Goal: Transaction & Acquisition: Purchase product/service

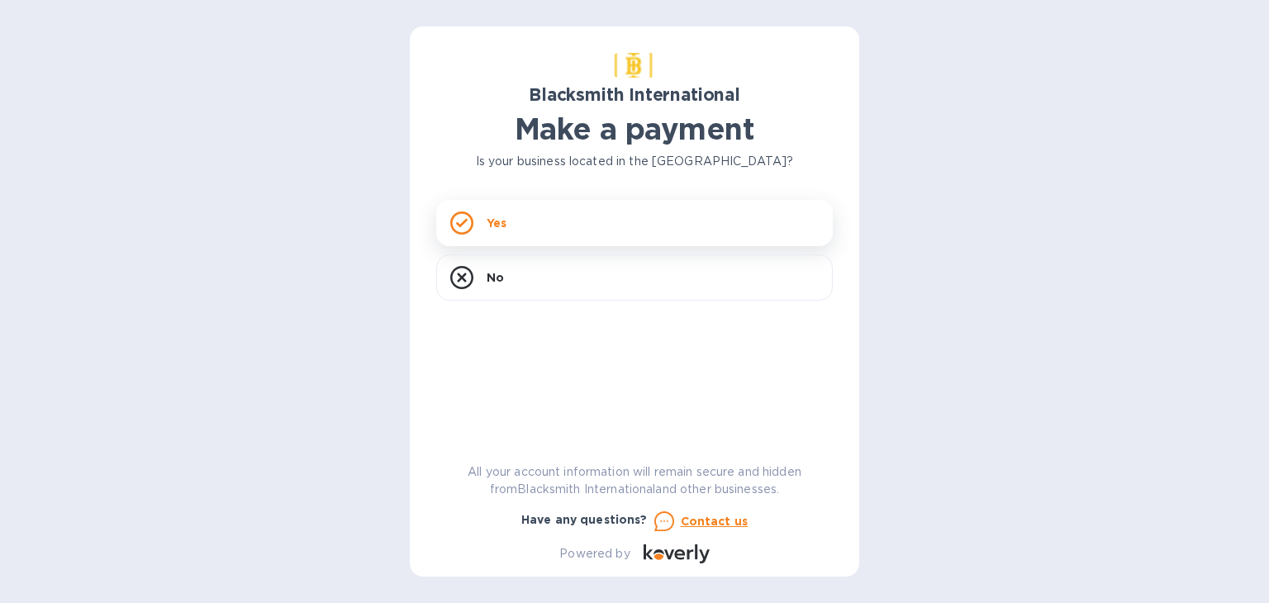
click at [599, 228] on div "Yes" at bounding box center [634, 223] width 397 height 46
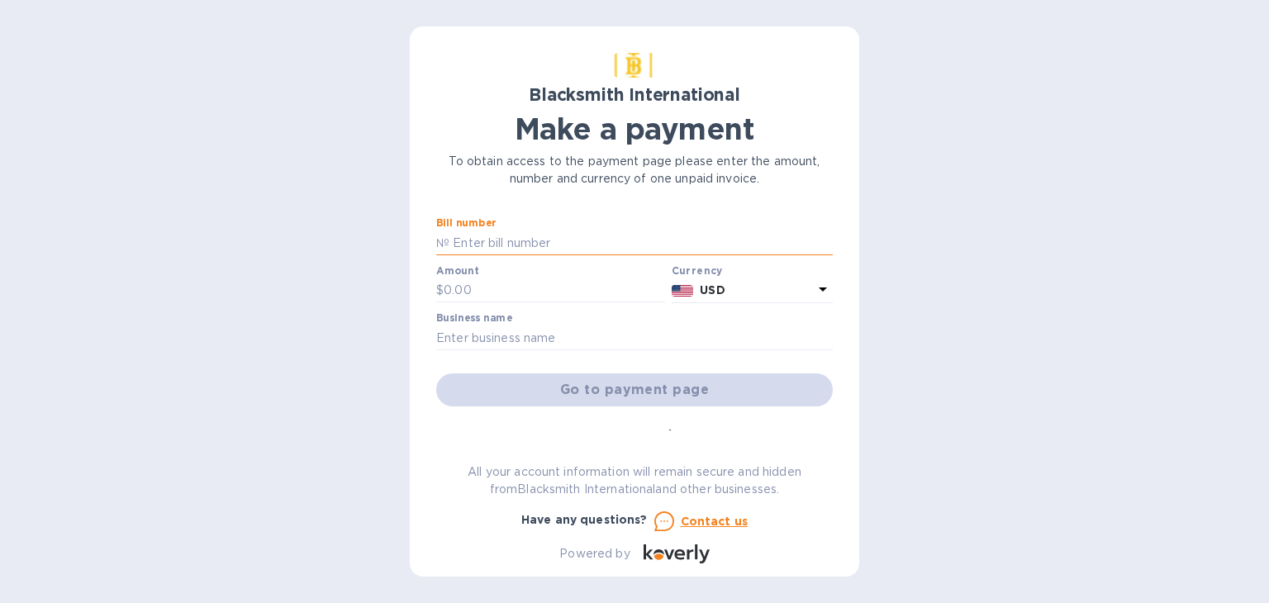
click at [455, 235] on input "text" at bounding box center [640, 242] width 383 height 25
paste input "5038"
type input "5038"
type input "1,905"
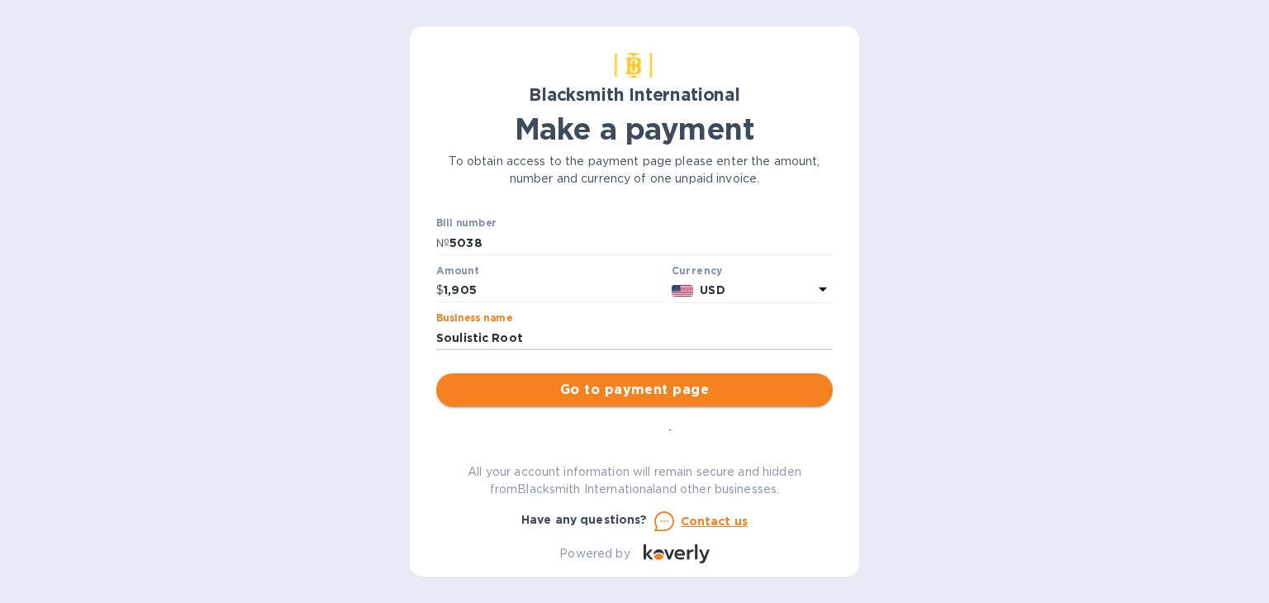
type input "Soulistic Root"
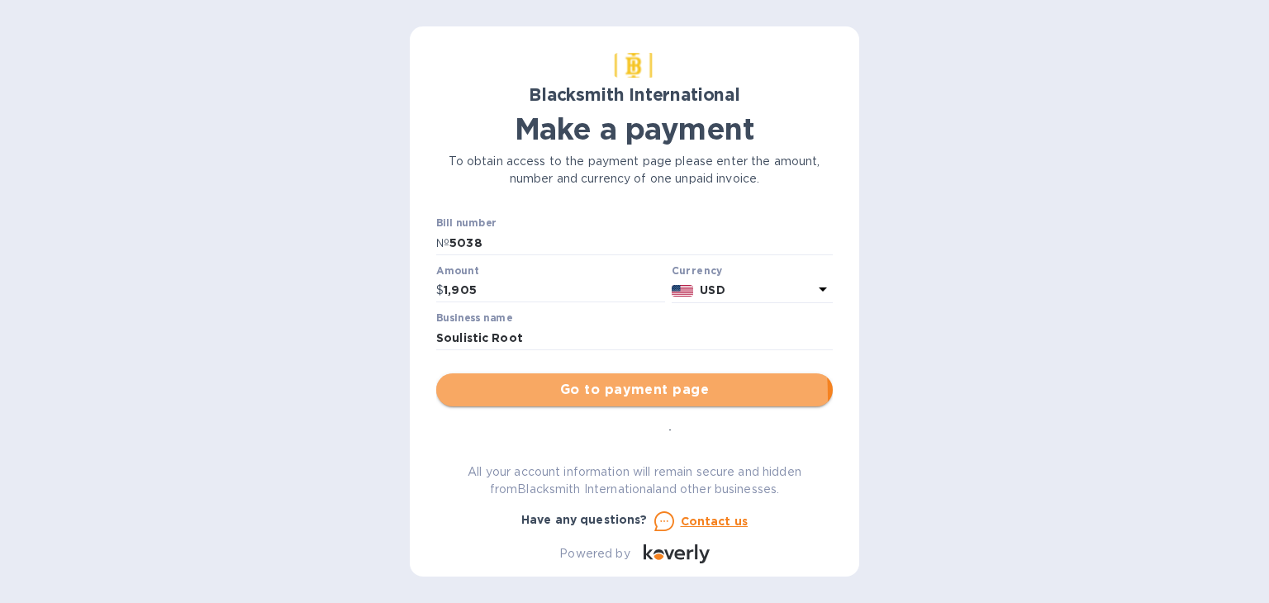
click at [492, 397] on span "Go to payment page" at bounding box center [634, 390] width 370 height 20
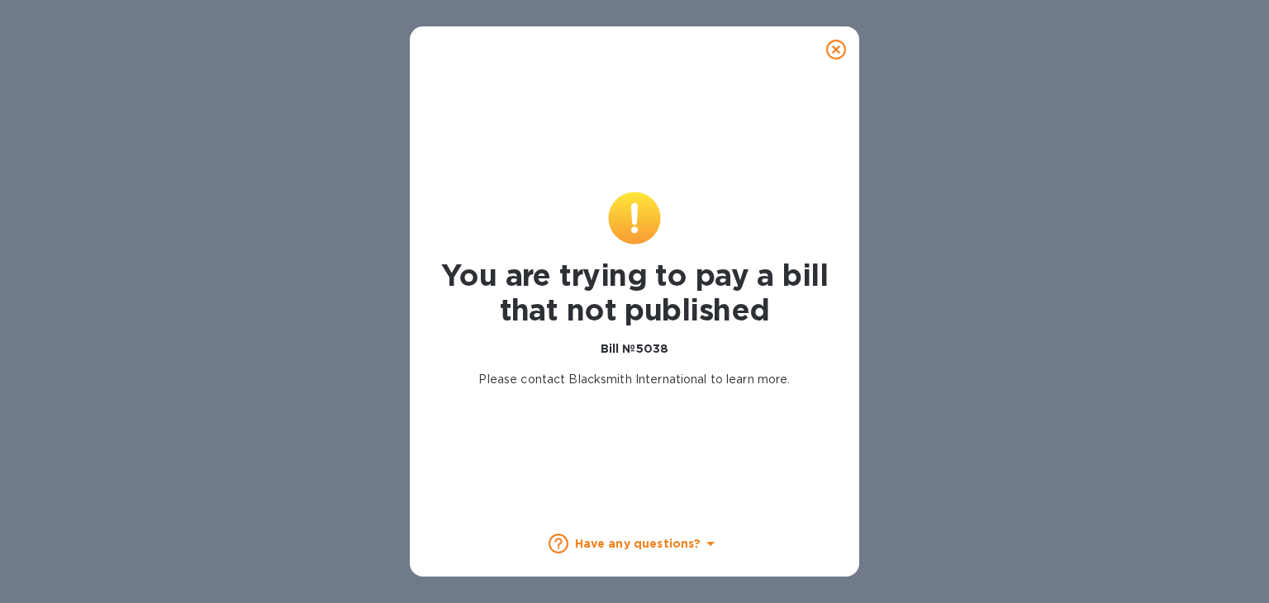
click at [841, 48] on icon at bounding box center [836, 50] width 20 height 20
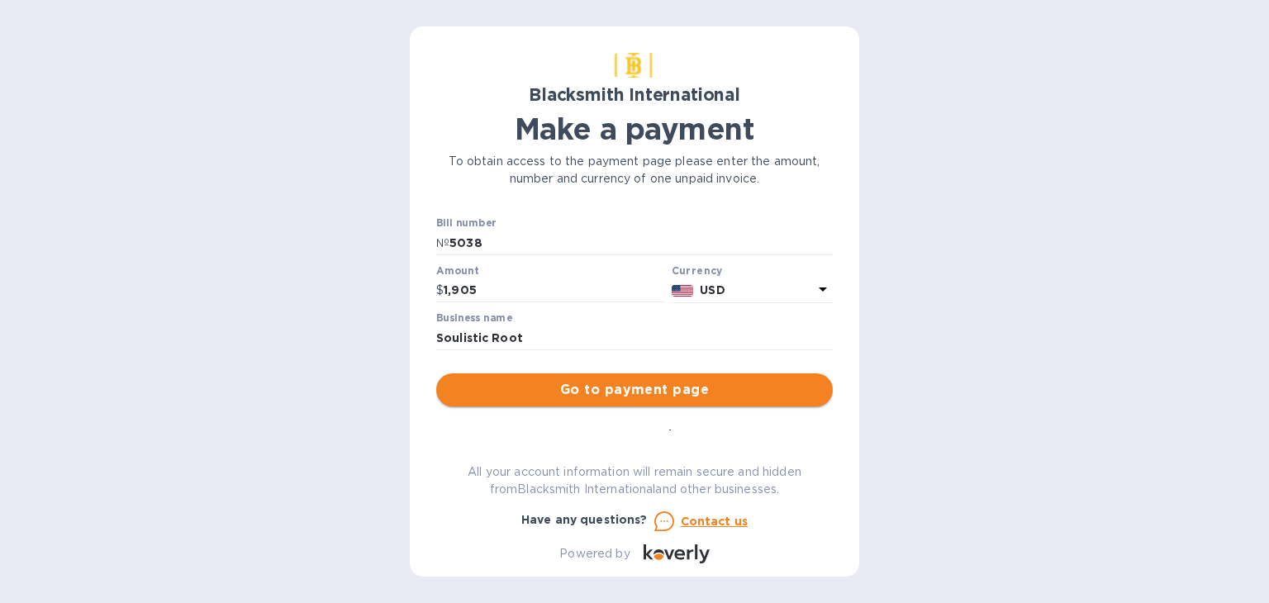
click at [666, 397] on span "Go to payment page" at bounding box center [634, 390] width 370 height 20
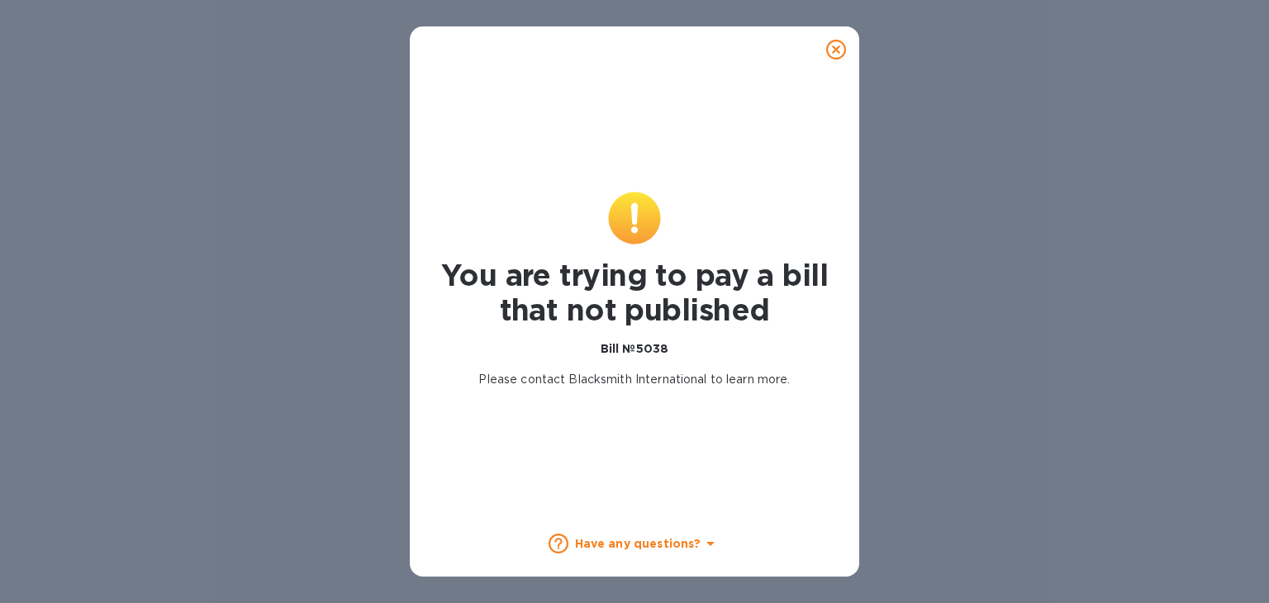
click at [828, 50] on icon at bounding box center [836, 50] width 20 height 20
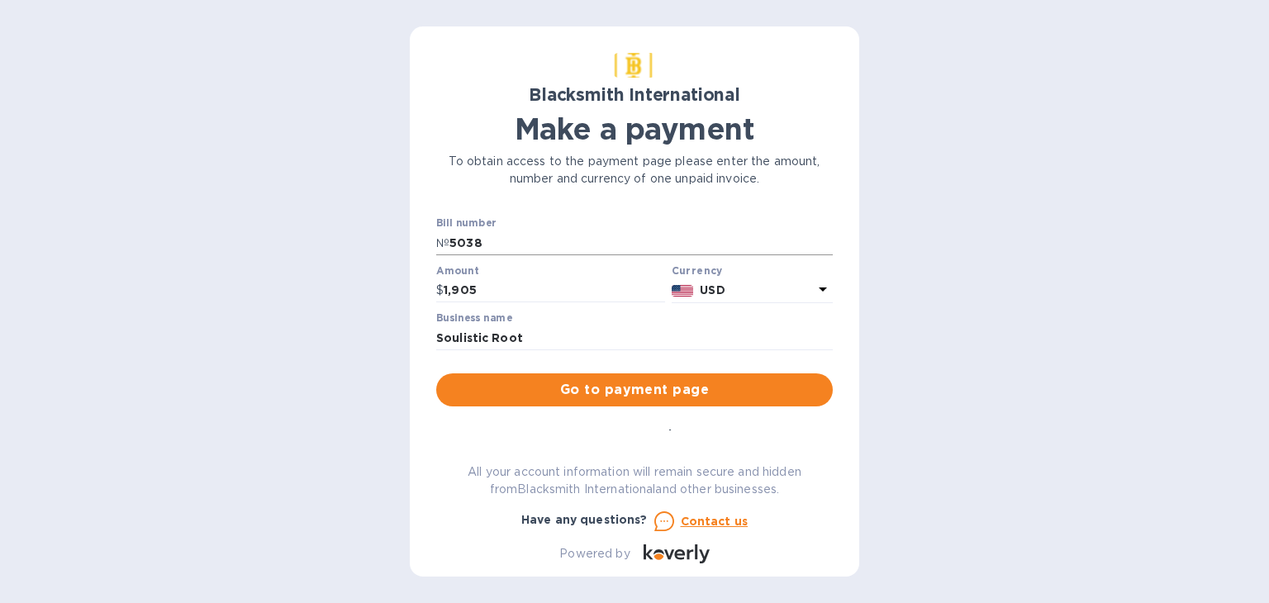
click at [446, 235] on p "№" at bounding box center [442, 243] width 13 height 17
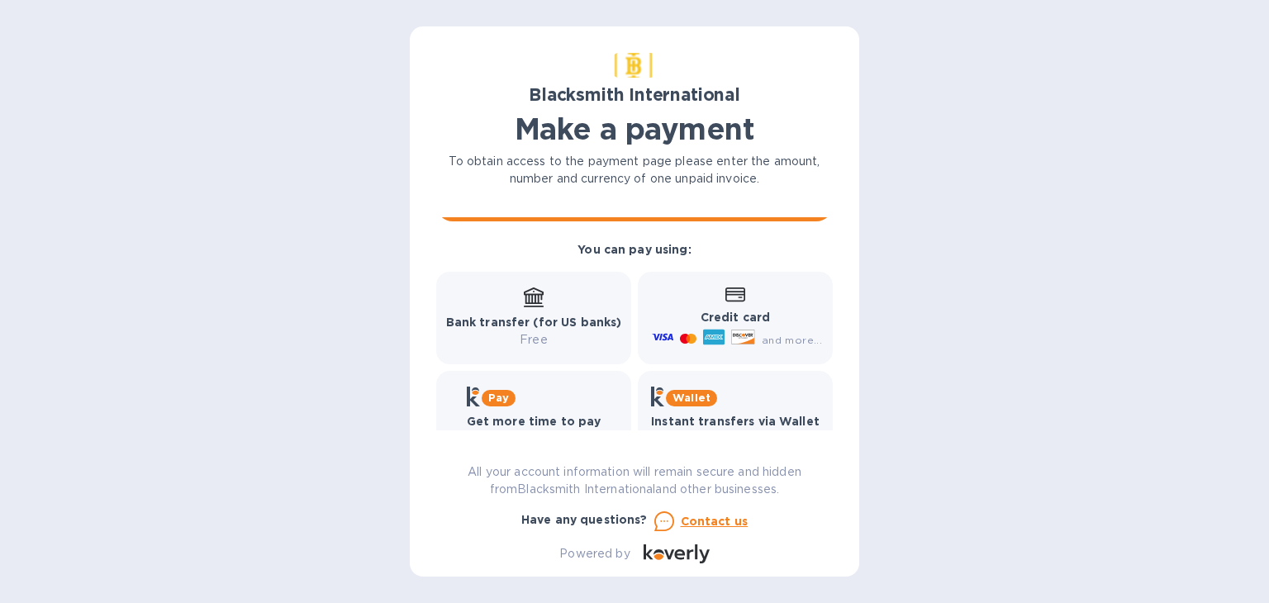
scroll to position [44, 0]
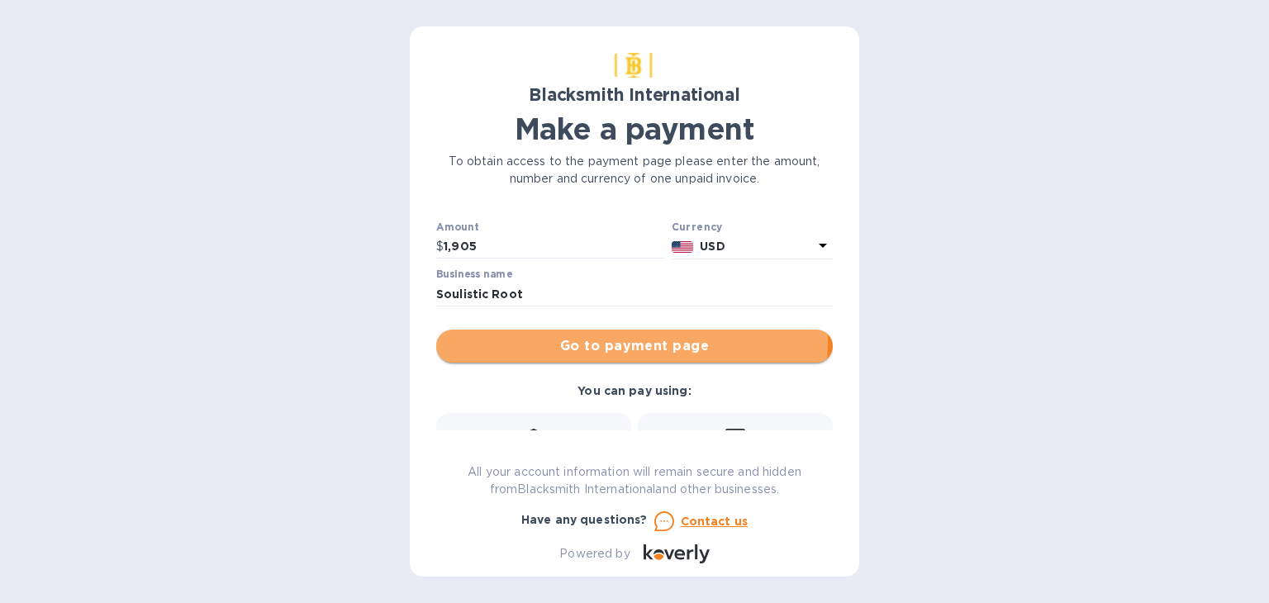
click at [589, 341] on span "Go to payment page" at bounding box center [634, 346] width 370 height 20
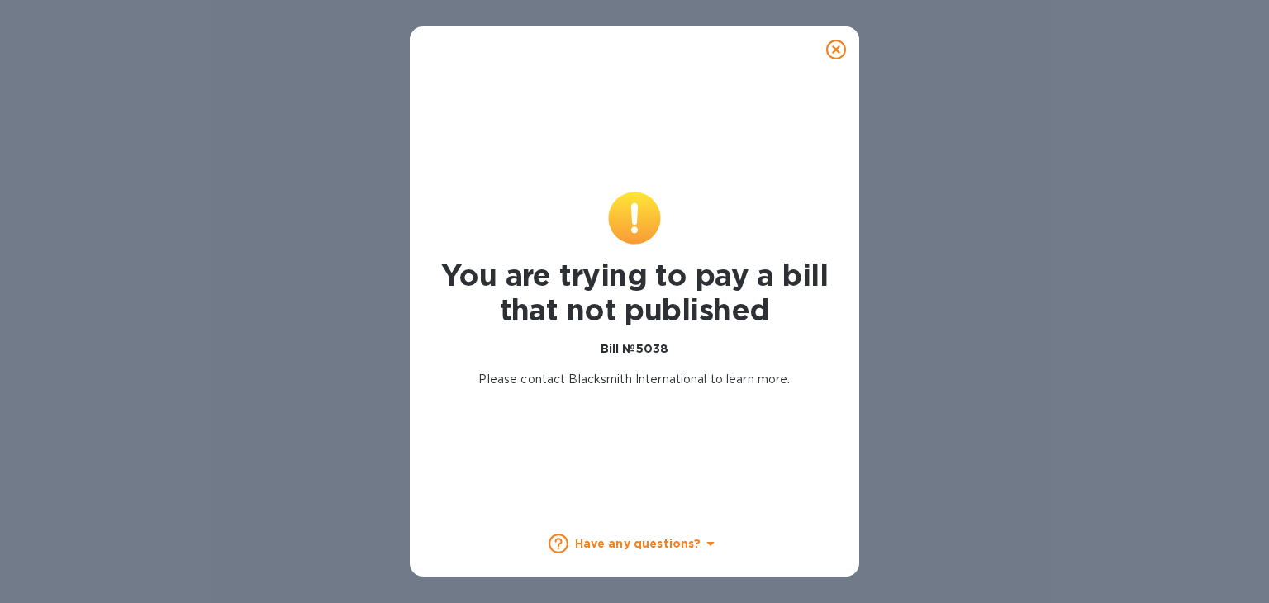
click at [835, 46] on icon at bounding box center [836, 50] width 20 height 20
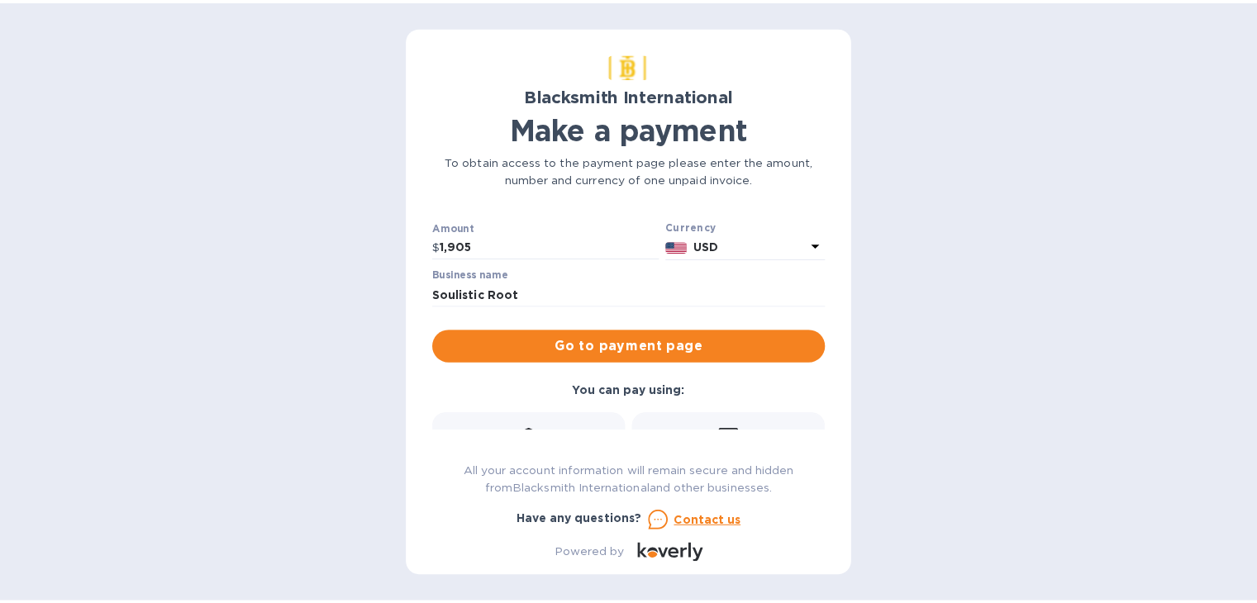
scroll to position [0, 0]
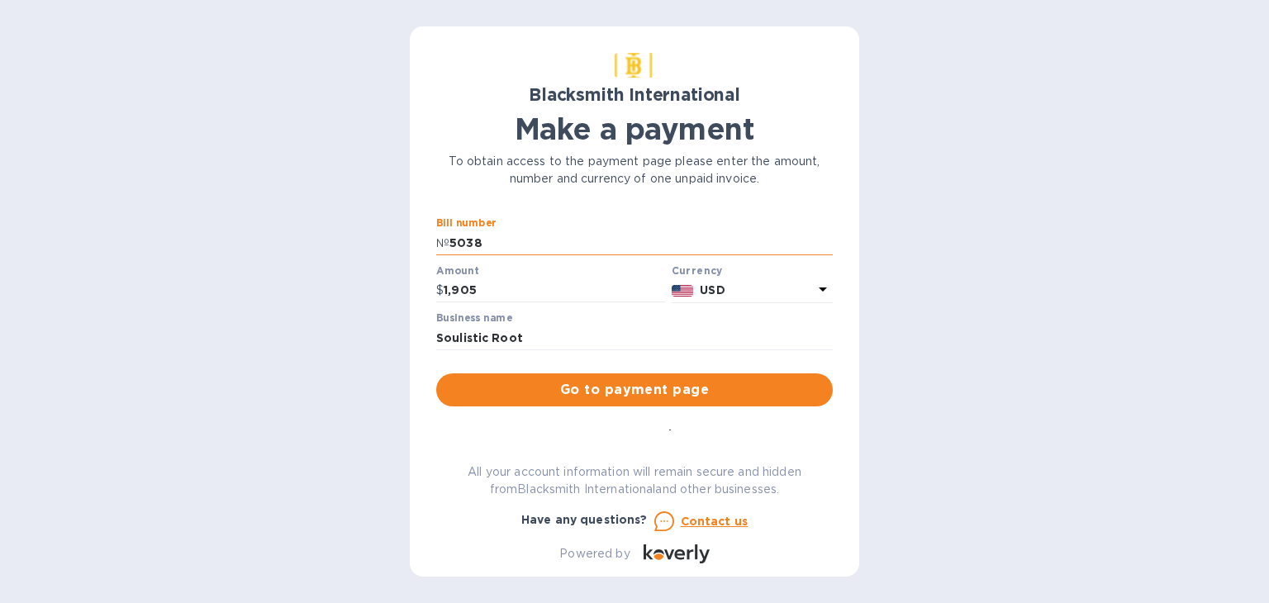
click at [494, 247] on input "5038" at bounding box center [640, 242] width 383 height 25
paste input "SOUL-1005"
type input "SOUL-1005"
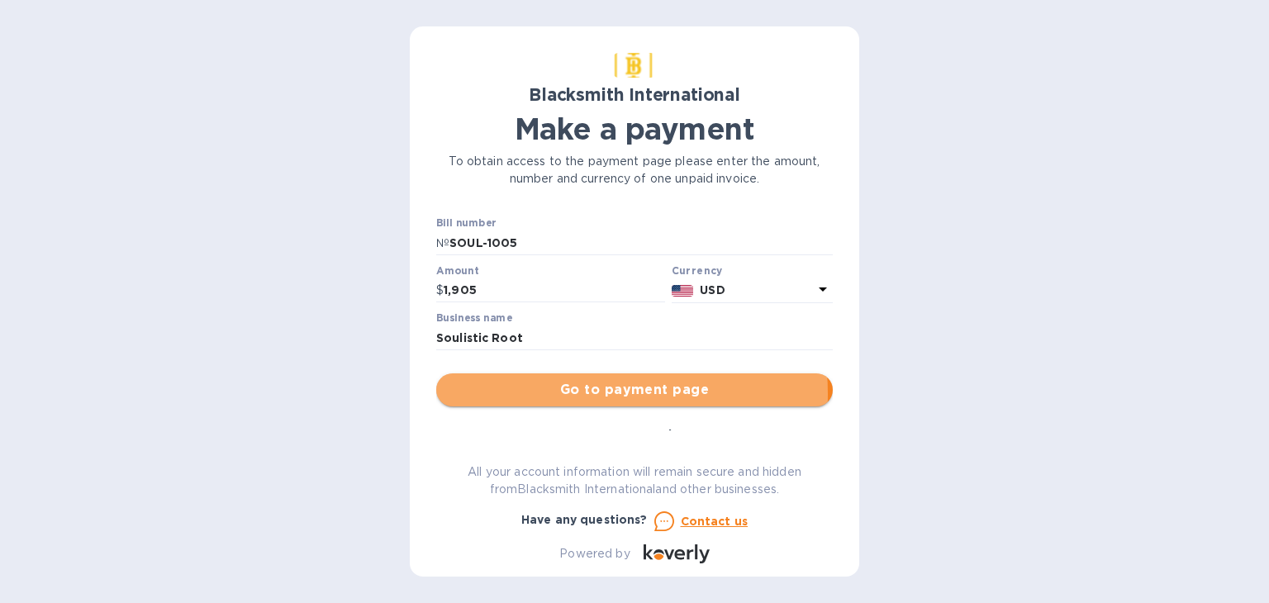
click at [549, 394] on span "Go to payment page" at bounding box center [634, 390] width 370 height 20
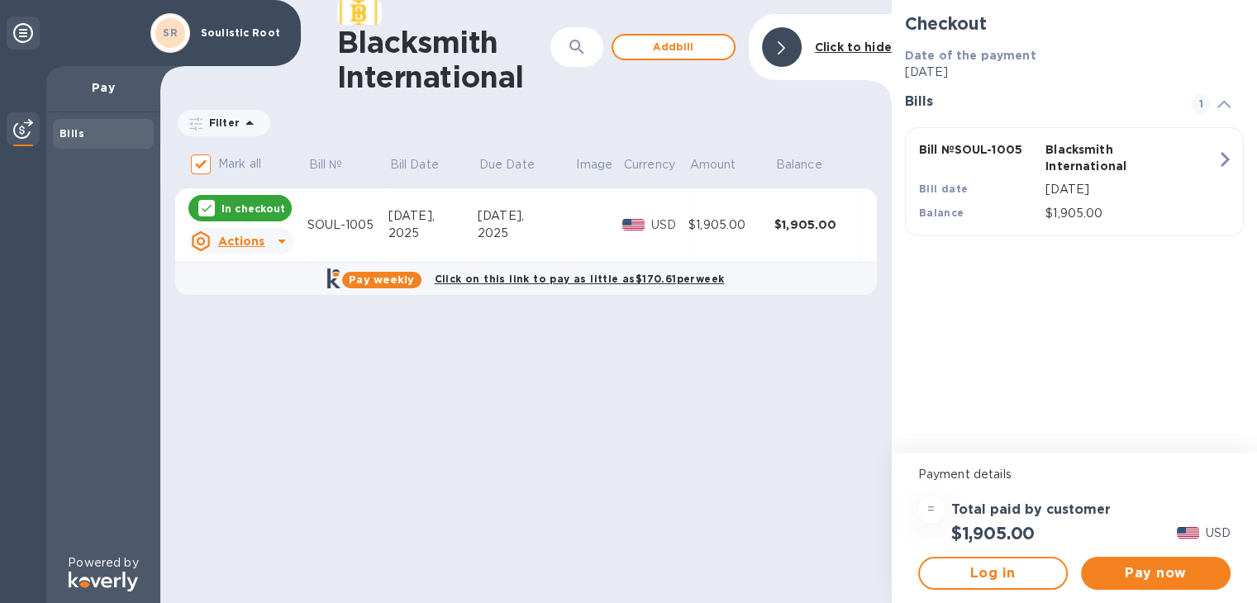
click at [261, 247] on u "Actions" at bounding box center [240, 241] width 47 height 13
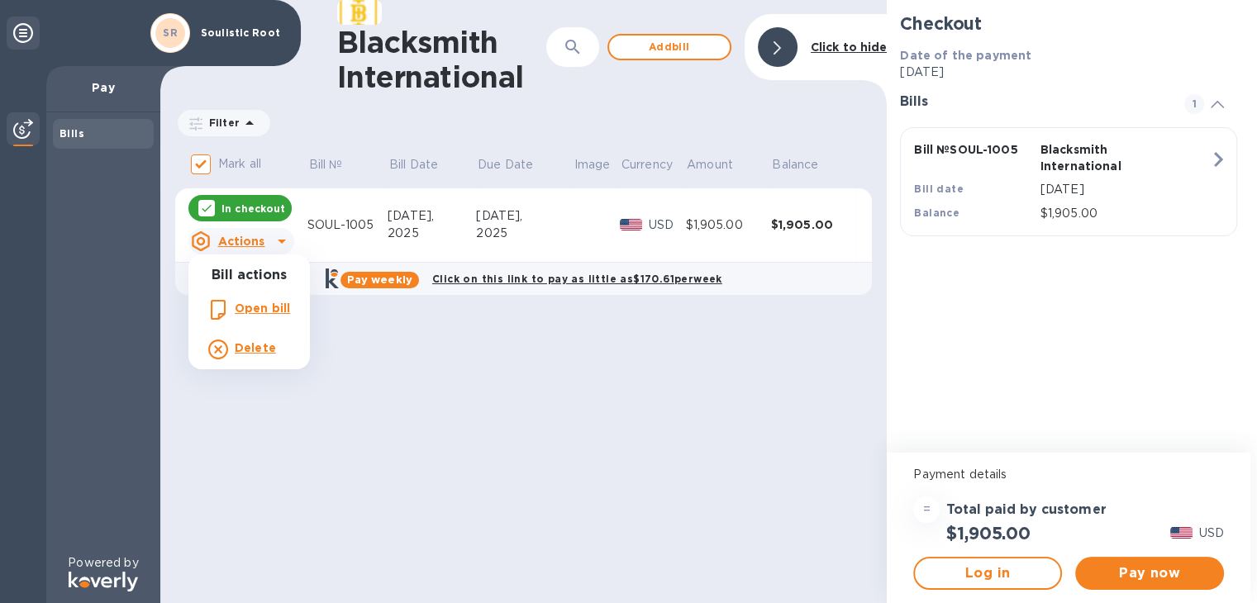
click at [629, 420] on div at bounding box center [628, 301] width 1257 height 603
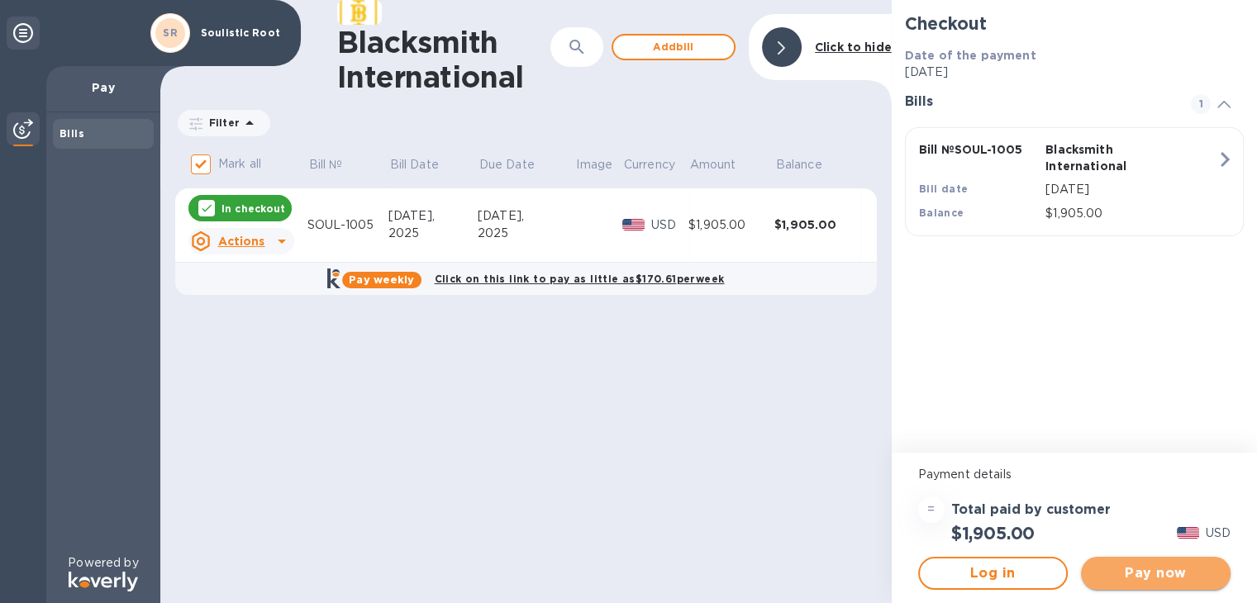
click at [1181, 569] on span "Pay now" at bounding box center [1155, 573] width 123 height 20
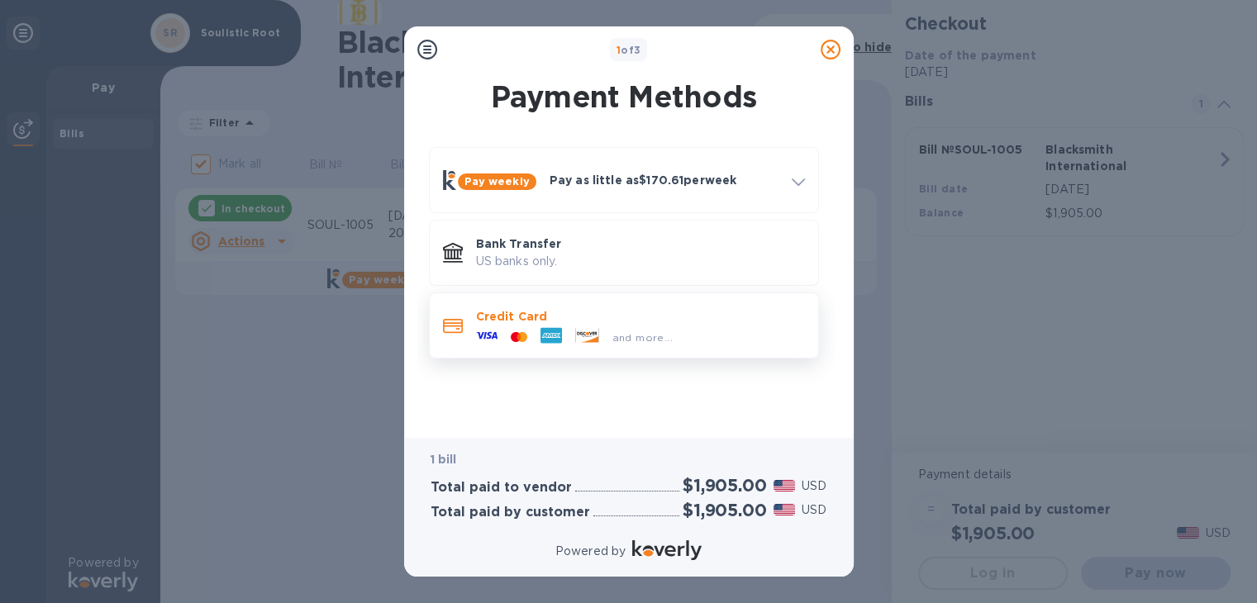
click at [567, 327] on div at bounding box center [551, 337] width 35 height 25
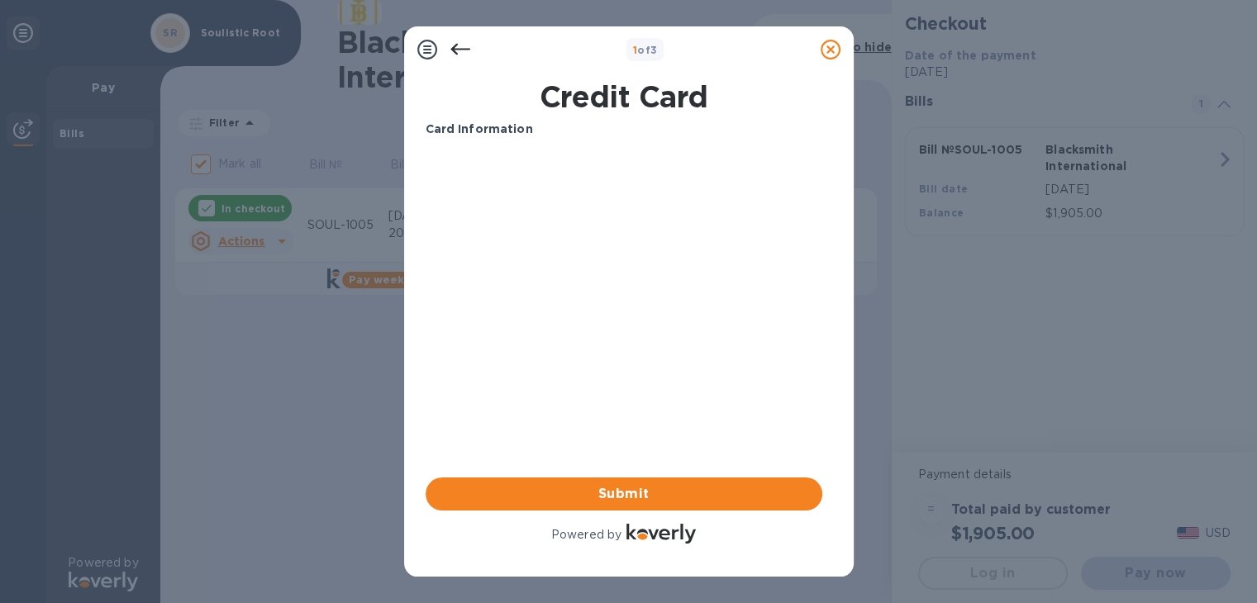
click at [450, 46] on icon at bounding box center [460, 50] width 20 height 20
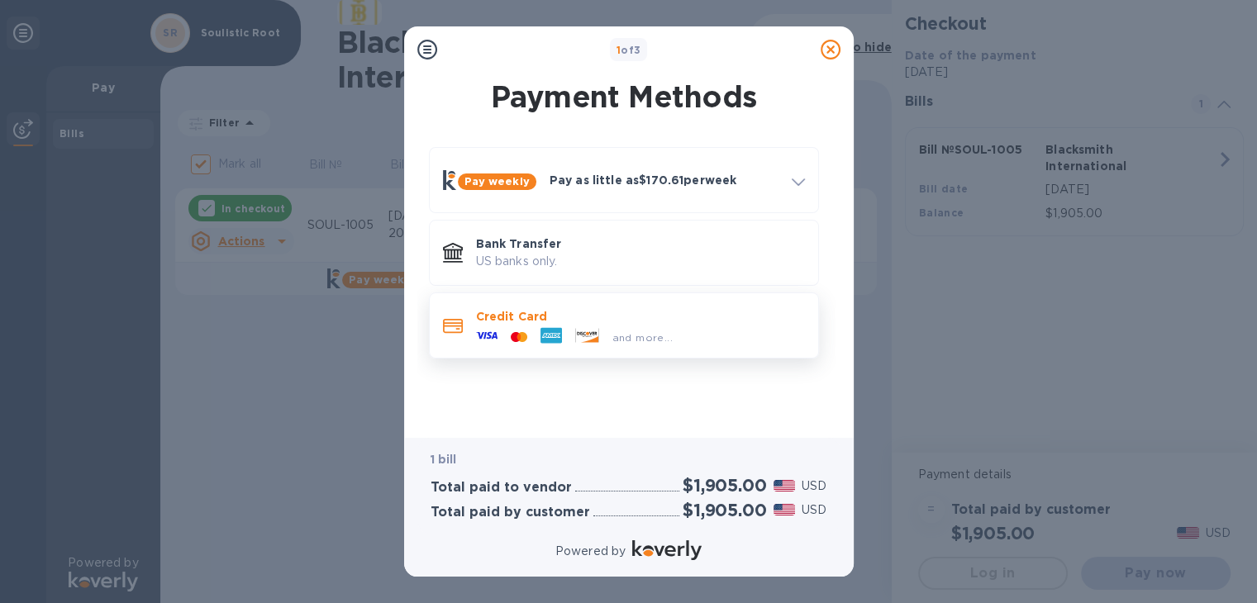
click at [565, 344] on div at bounding box center [551, 337] width 35 height 25
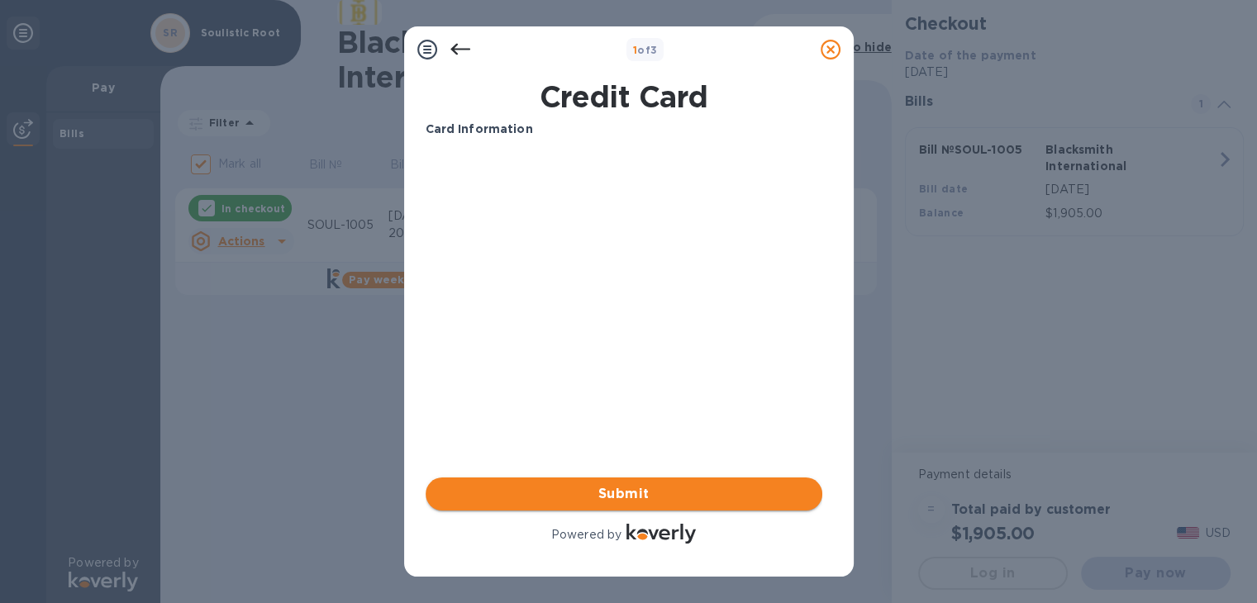
click at [627, 487] on span "Submit" at bounding box center [624, 494] width 370 height 20
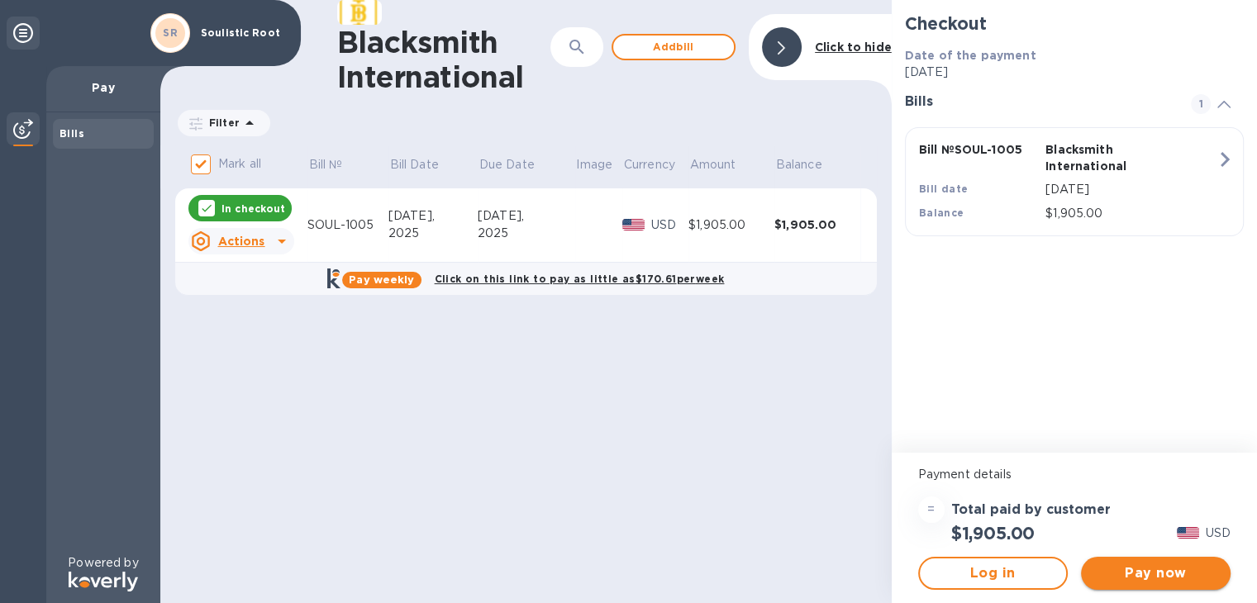
click at [1147, 587] on button "Pay now" at bounding box center [1156, 573] width 150 height 33
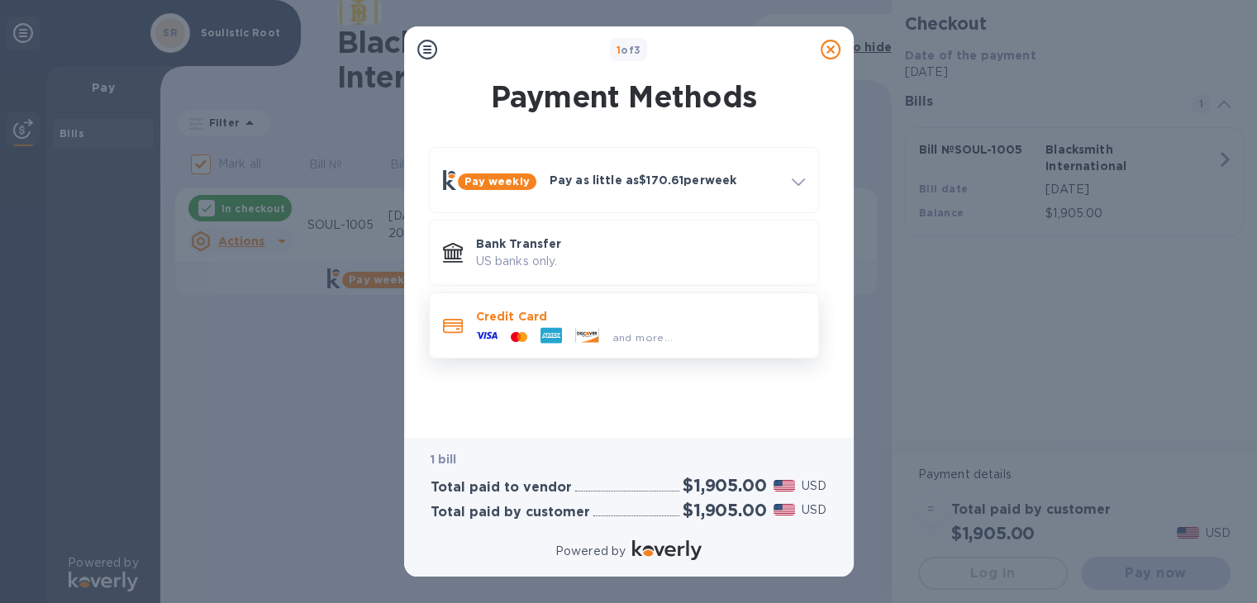
click at [565, 300] on div "Credit Card and more..." at bounding box center [623, 325] width 375 height 51
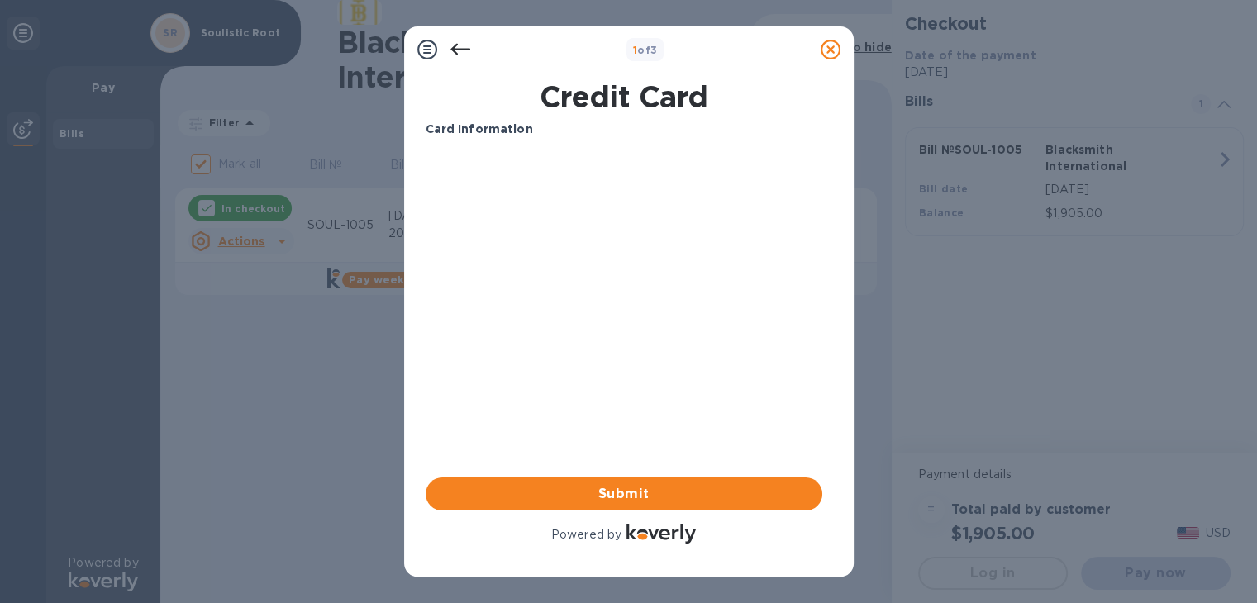
click at [463, 47] on icon at bounding box center [460, 50] width 20 height 20
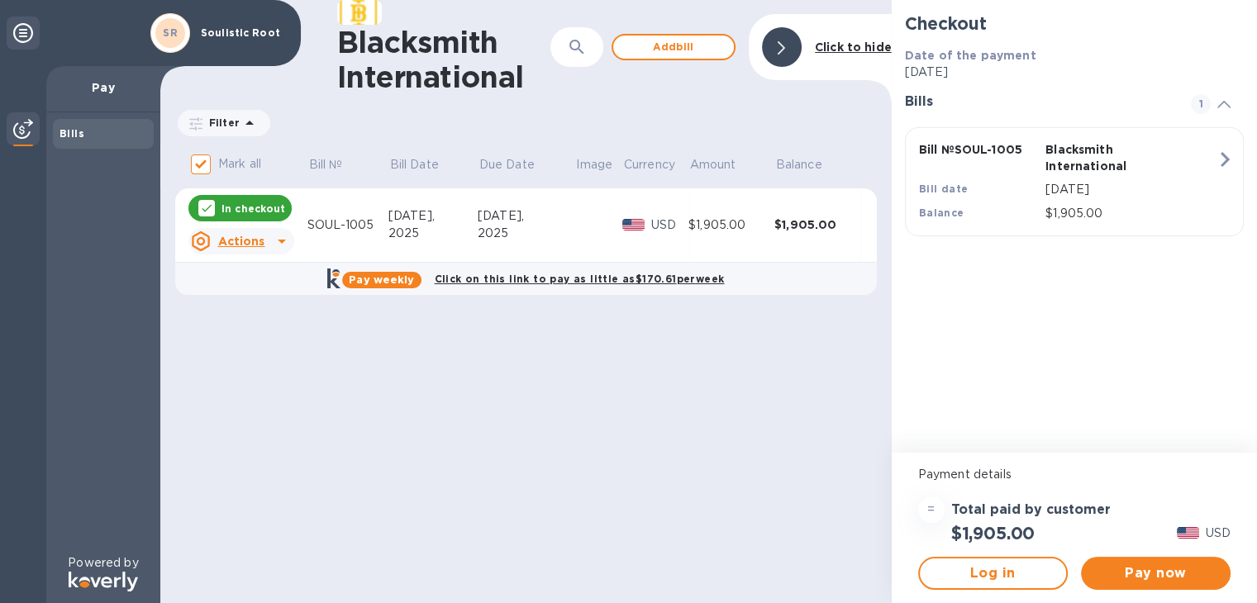
click at [694, 218] on div "$1,905.00" at bounding box center [731, 224] width 86 height 17
click at [1005, 576] on span "Log in" at bounding box center [993, 573] width 120 height 20
